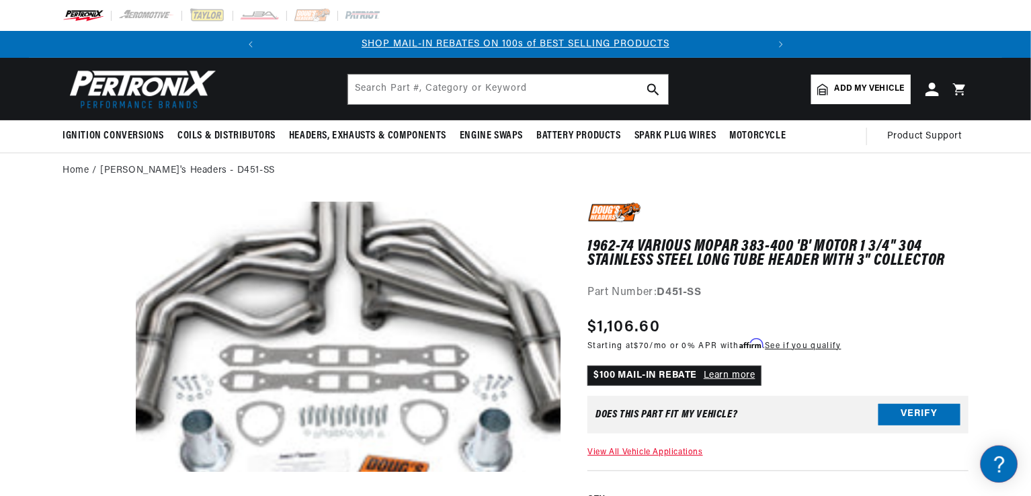
scroll to position [202, 0]
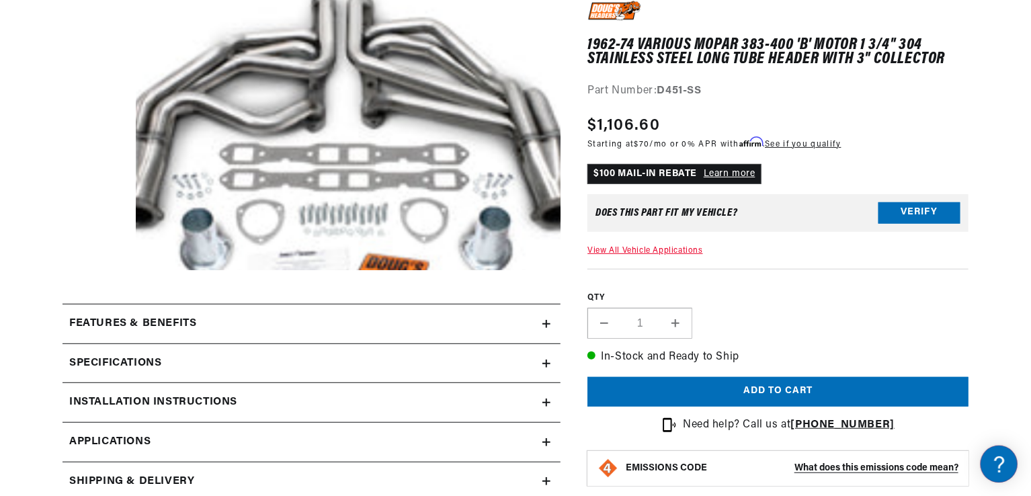
click at [158, 324] on h2 "Features & Benefits" at bounding box center [132, 323] width 127 height 17
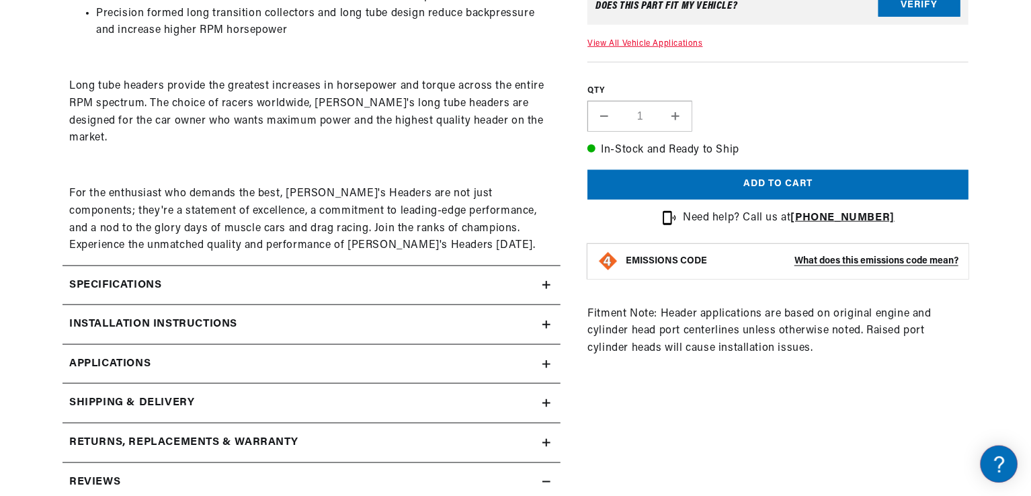
scroll to position [605, 0]
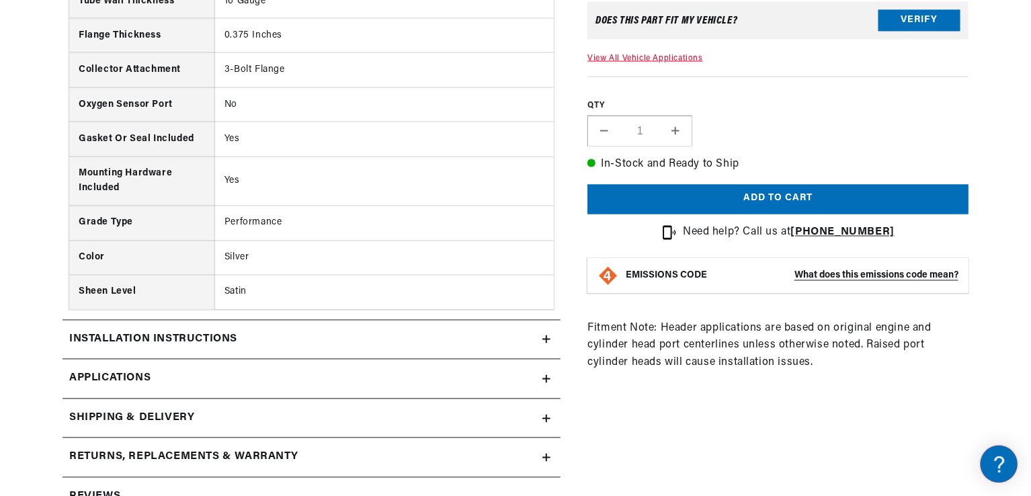
scroll to position [1210, 0]
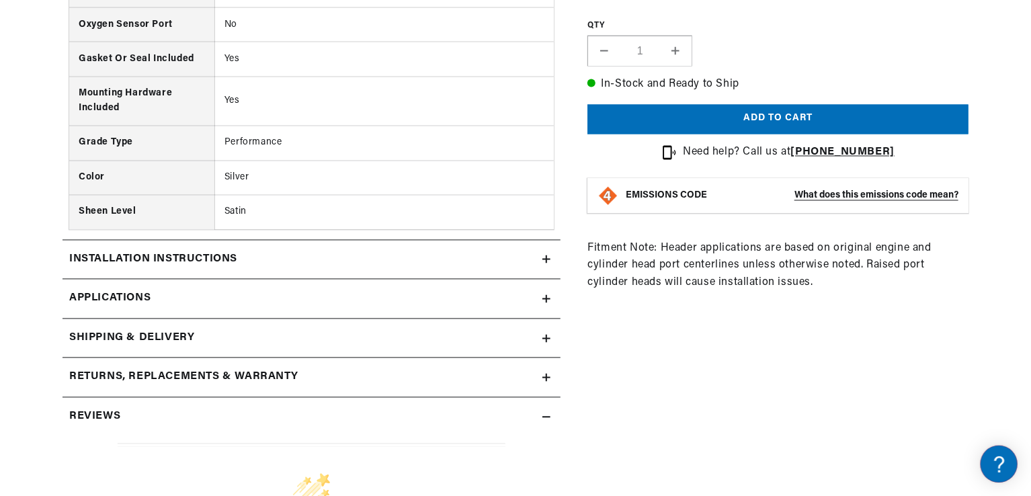
click at [137, 290] on span "Applications" at bounding box center [109, 298] width 81 height 17
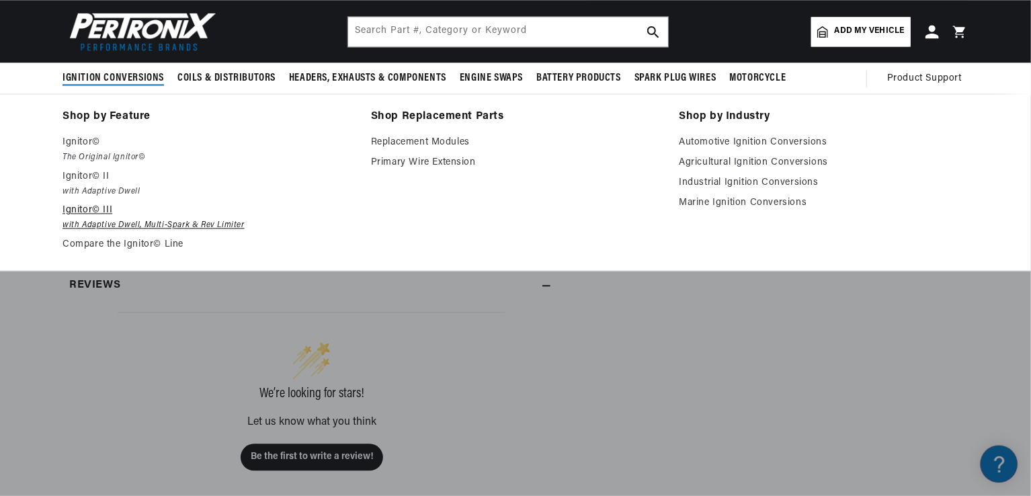
scroll to position [1344, 0]
click at [290, 227] on em "with Adaptive Dwell, Multi-Spark & Rev Limiter" at bounding box center [208, 225] width 290 height 14
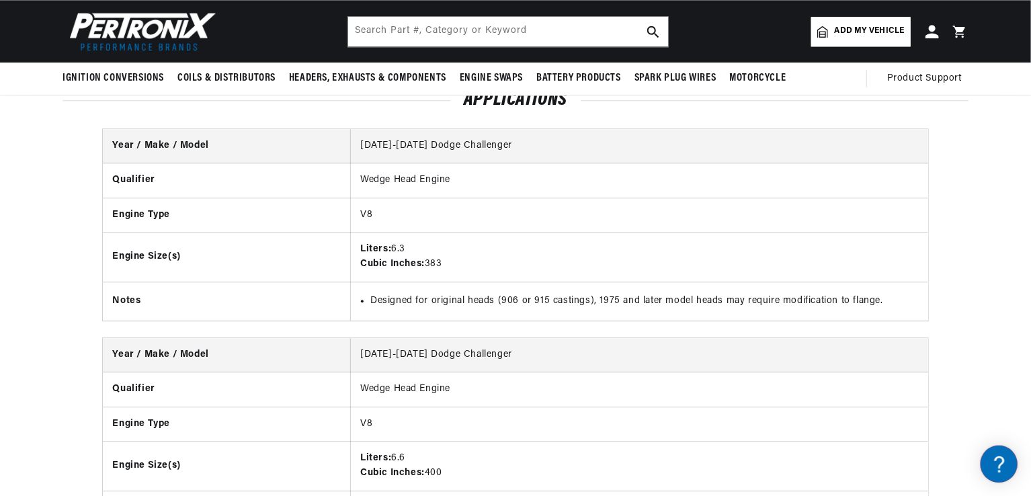
scroll to position [1546, 0]
